Goal: Navigation & Orientation: Find specific page/section

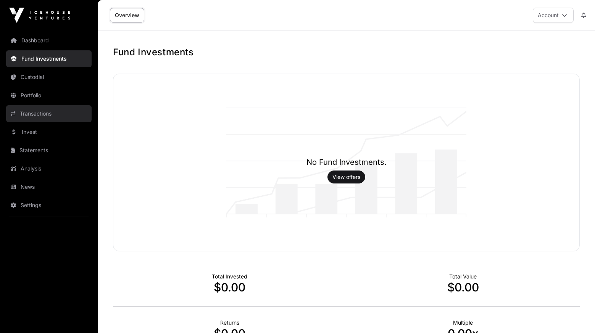
click at [36, 110] on link "Transactions" at bounding box center [49, 113] width 86 height 17
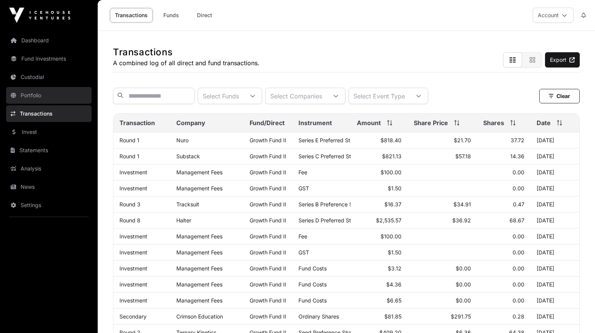
click at [40, 94] on link "Portfolio" at bounding box center [49, 95] width 86 height 17
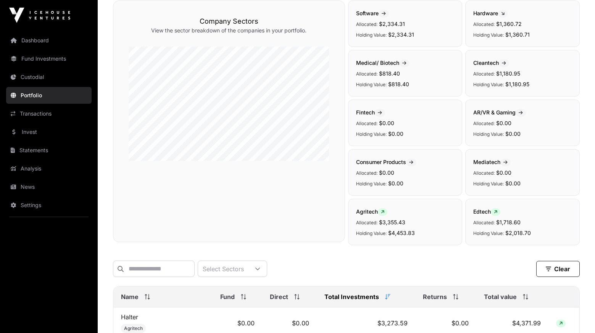
scroll to position [7, 0]
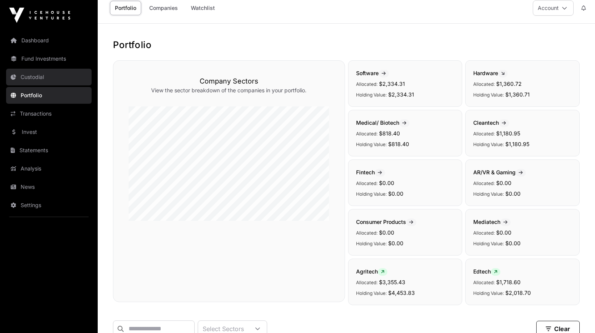
click at [34, 77] on link "Custodial" at bounding box center [49, 77] width 86 height 17
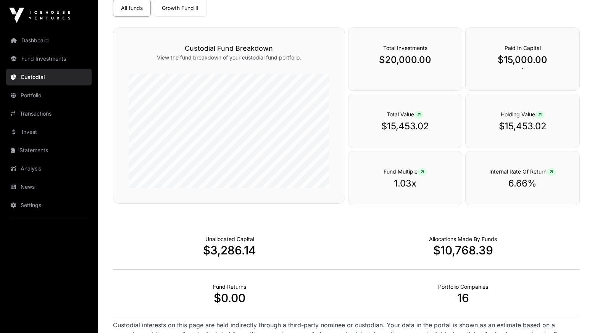
scroll to position [169, 0]
